Goal: Task Accomplishment & Management: Manage account settings

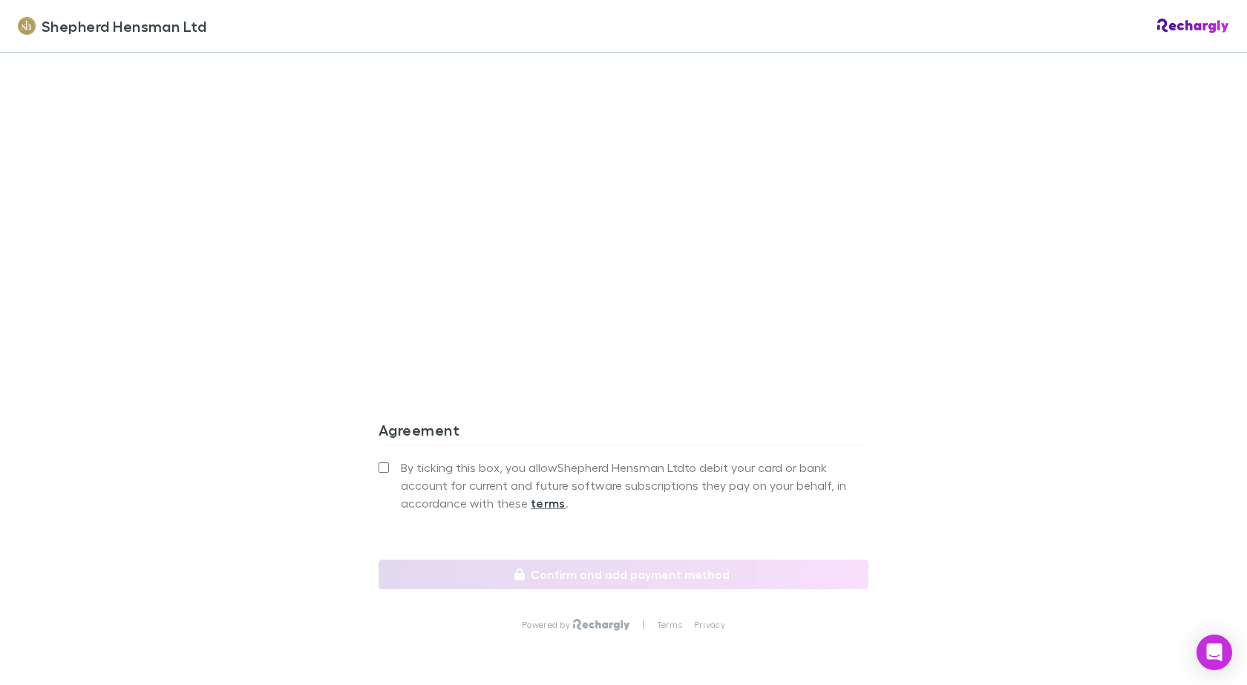
scroll to position [1249, 0]
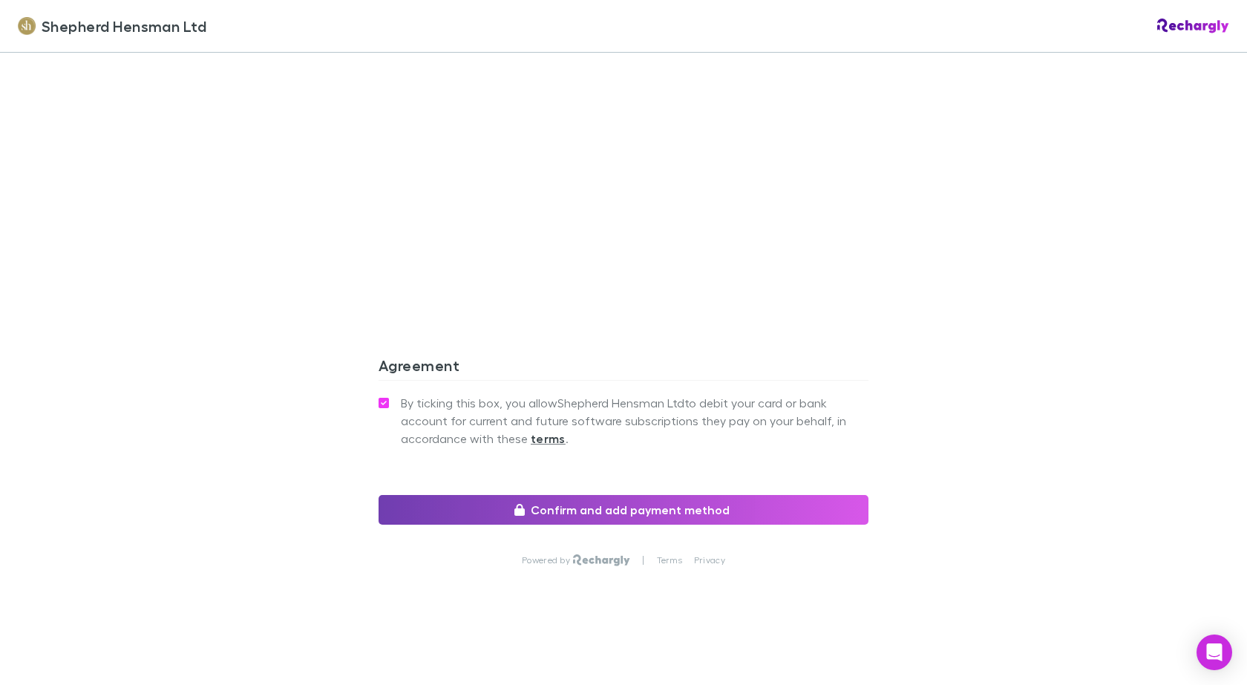
click at [607, 513] on button "Confirm and add payment method" at bounding box center [624, 510] width 490 height 30
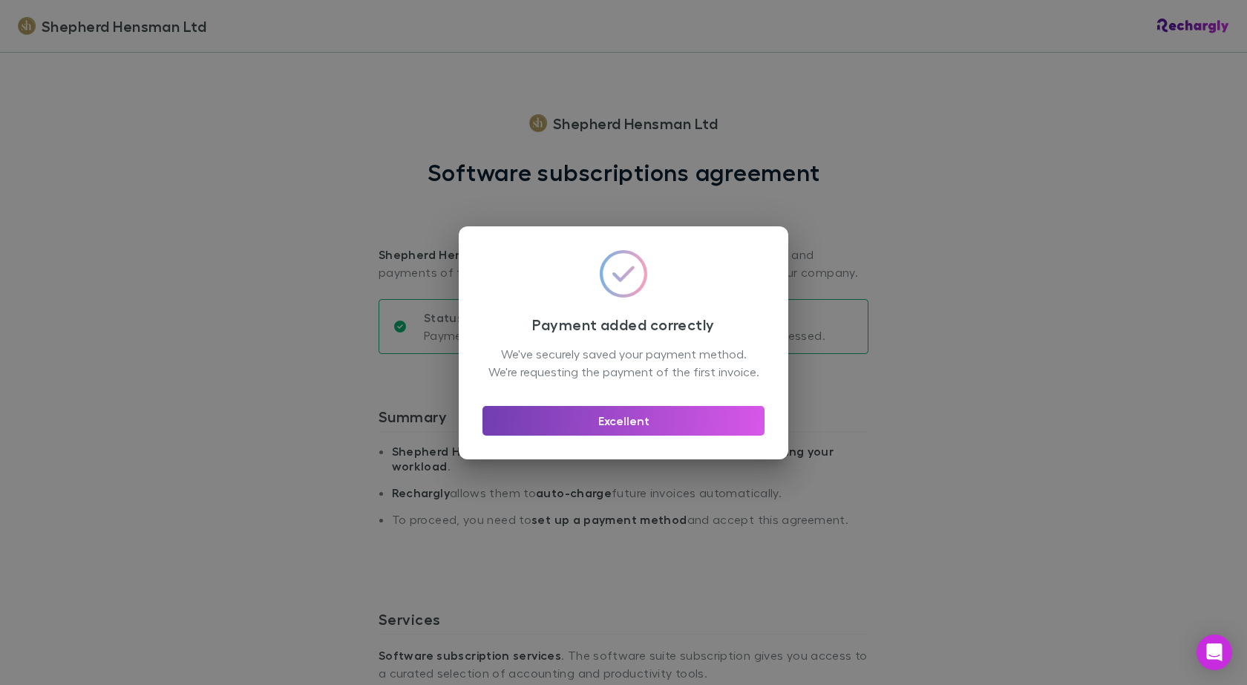
click at [605, 430] on button "Excellent" at bounding box center [624, 421] width 282 height 30
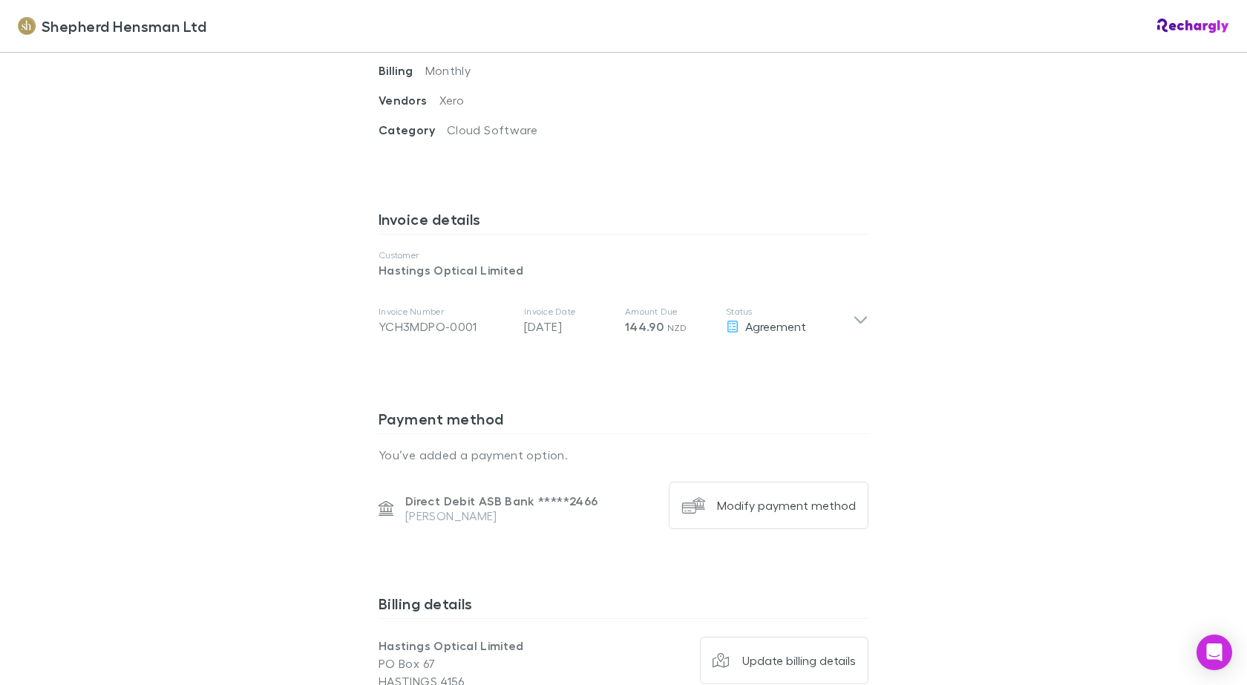
scroll to position [668, 0]
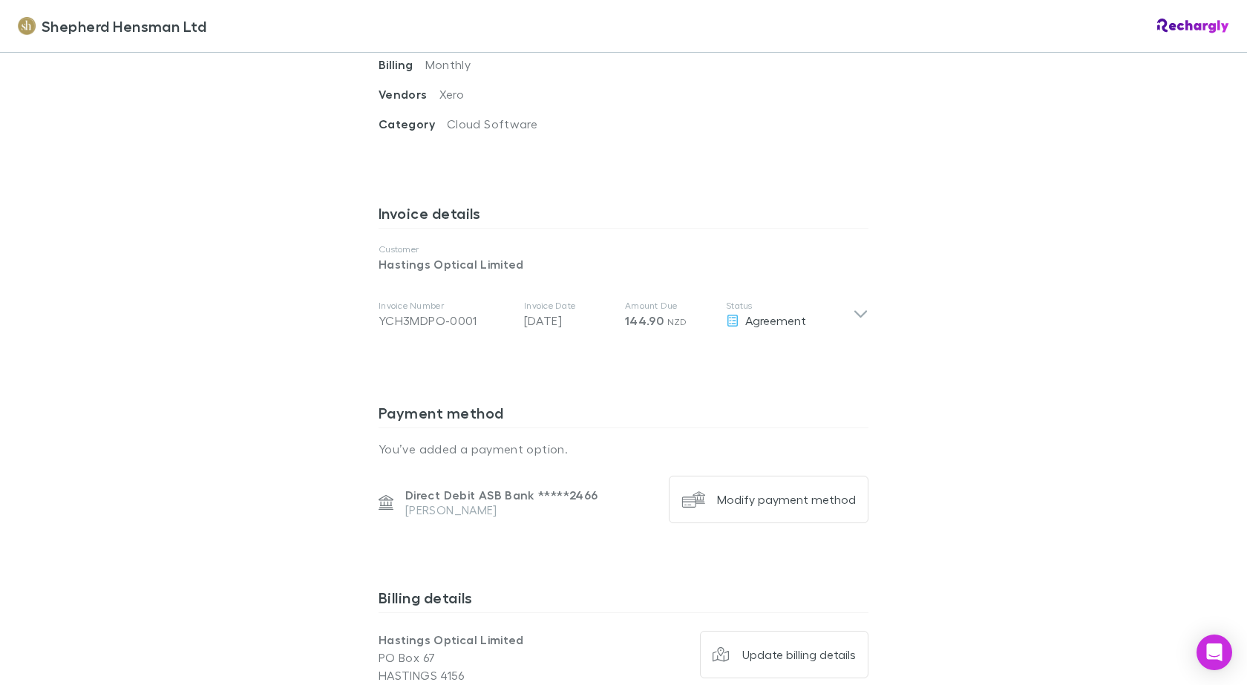
click at [486, 498] on p "Direct Debit ASB Bank ***** 2466" at bounding box center [501, 495] width 192 height 15
click at [740, 503] on div "Modify payment method" at bounding box center [786, 499] width 139 height 15
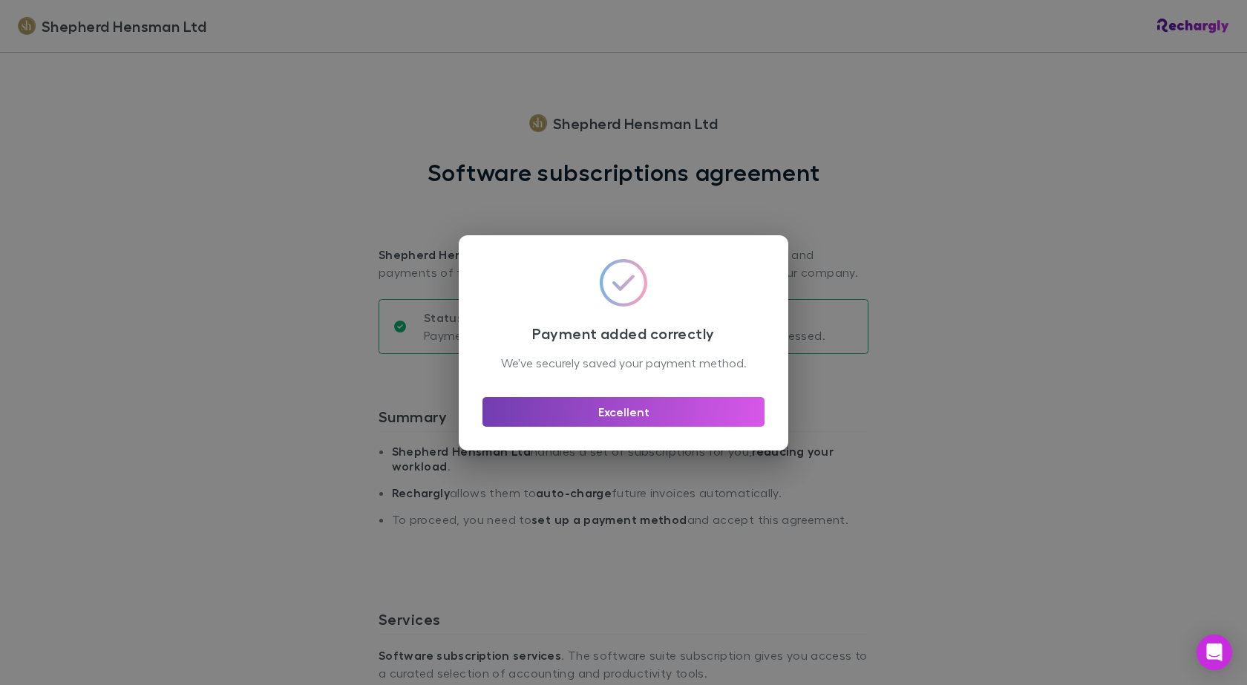
click at [617, 422] on button "Excellent" at bounding box center [624, 412] width 282 height 30
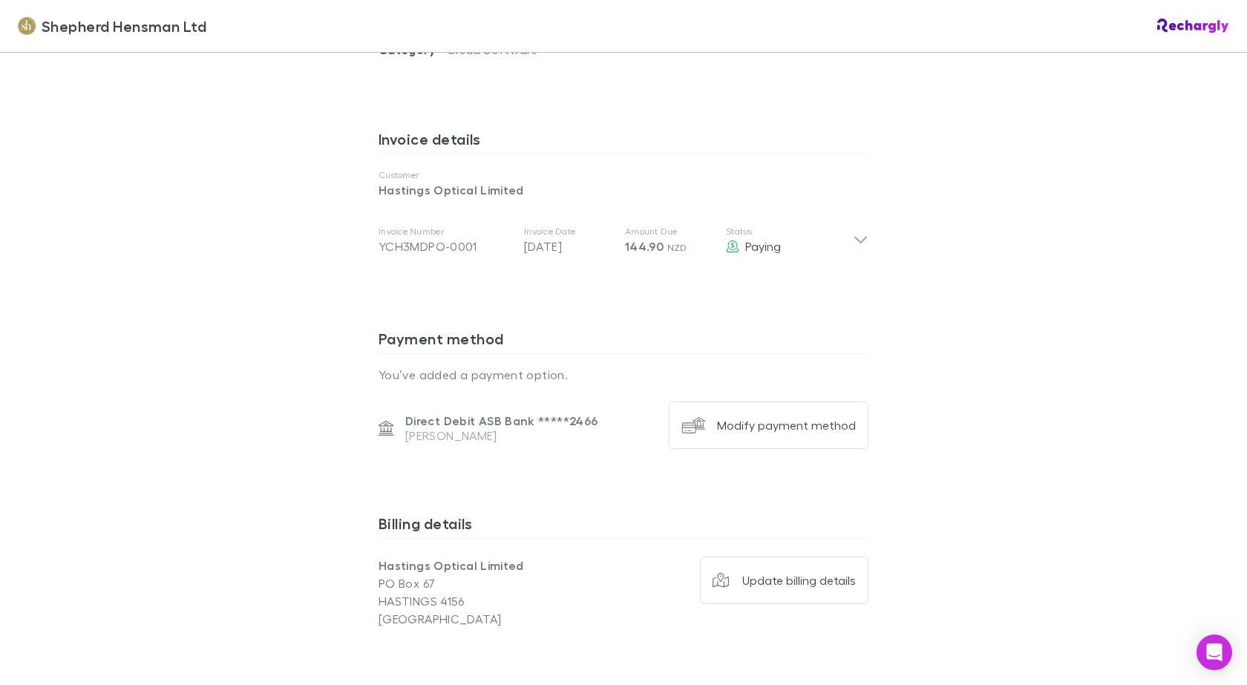
scroll to position [817, 0]
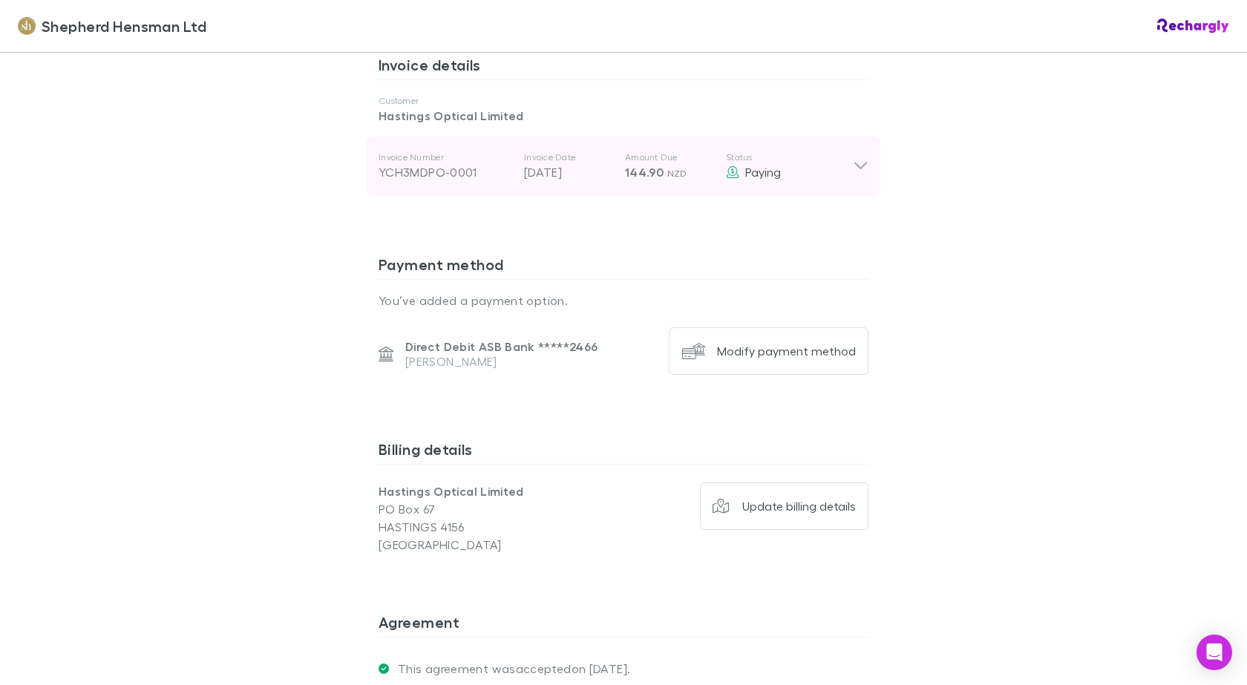
click at [855, 165] on icon at bounding box center [861, 166] width 13 height 7
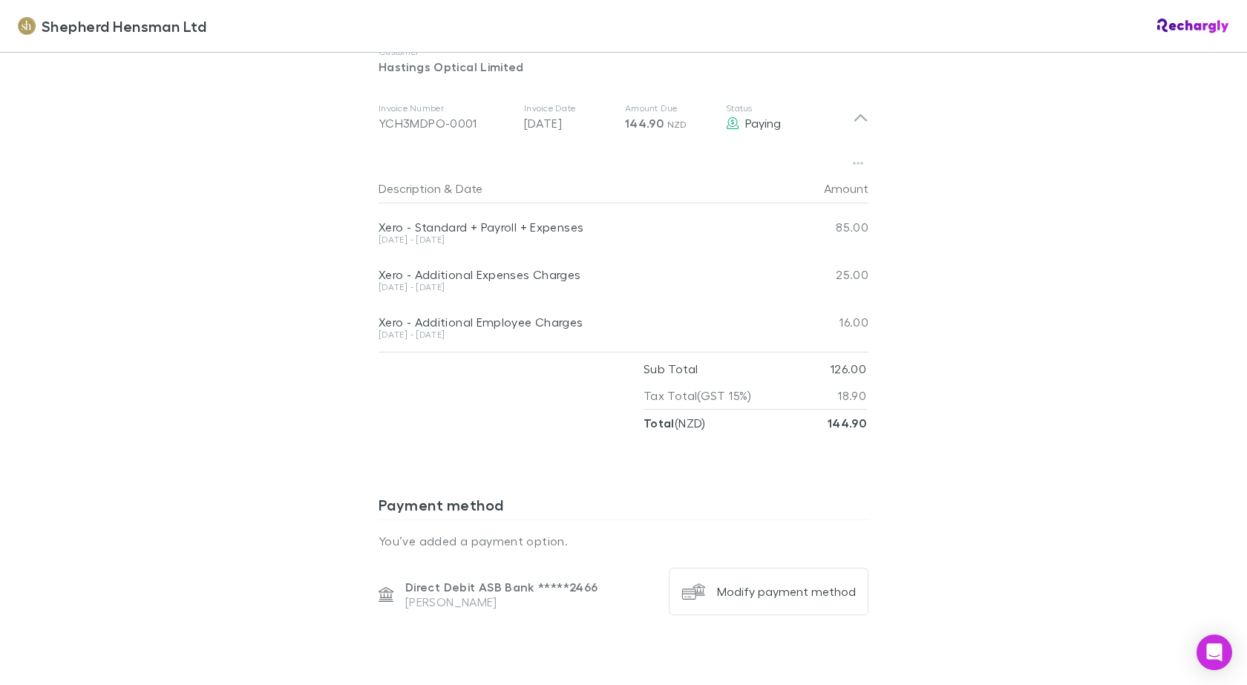
scroll to position [743, 0]
